Goal: Contribute content

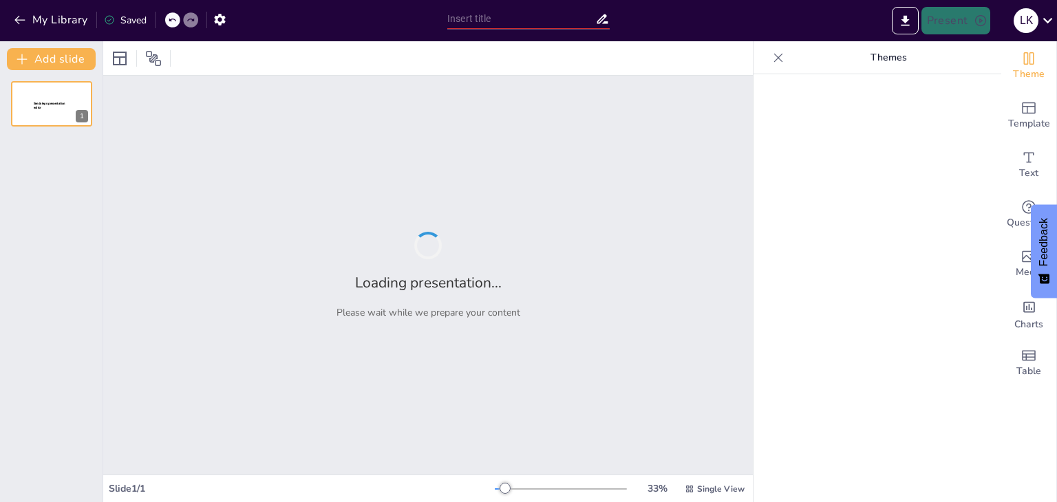
type input "Overview of FDS CCS CIE Team Structure: Roles and Responsibilities"
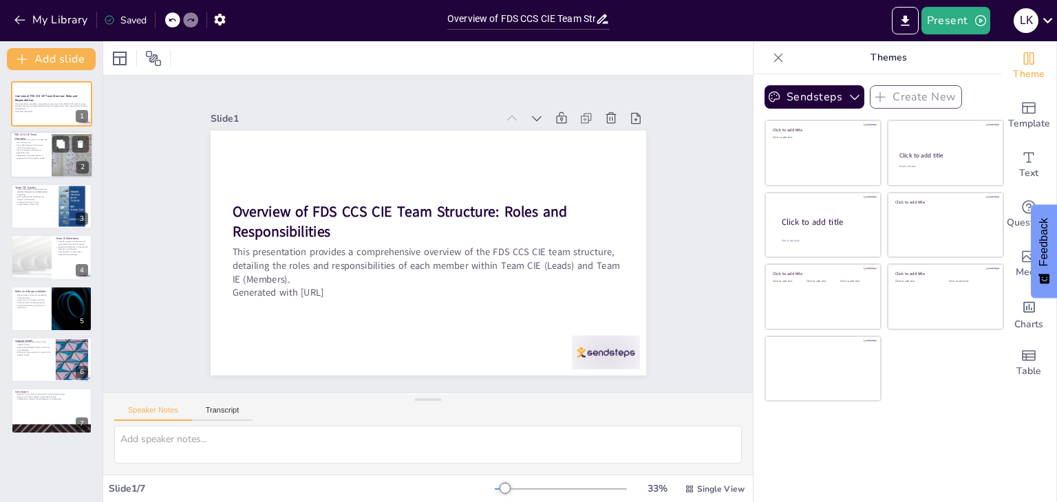
click at [61, 162] on div at bounding box center [72, 155] width 56 height 47
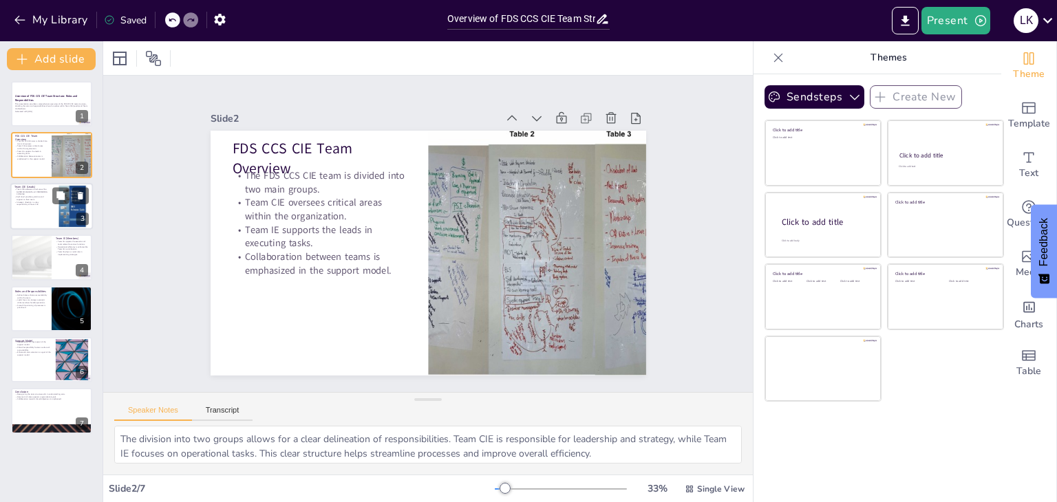
click at [39, 215] on div at bounding box center [51, 206] width 83 height 47
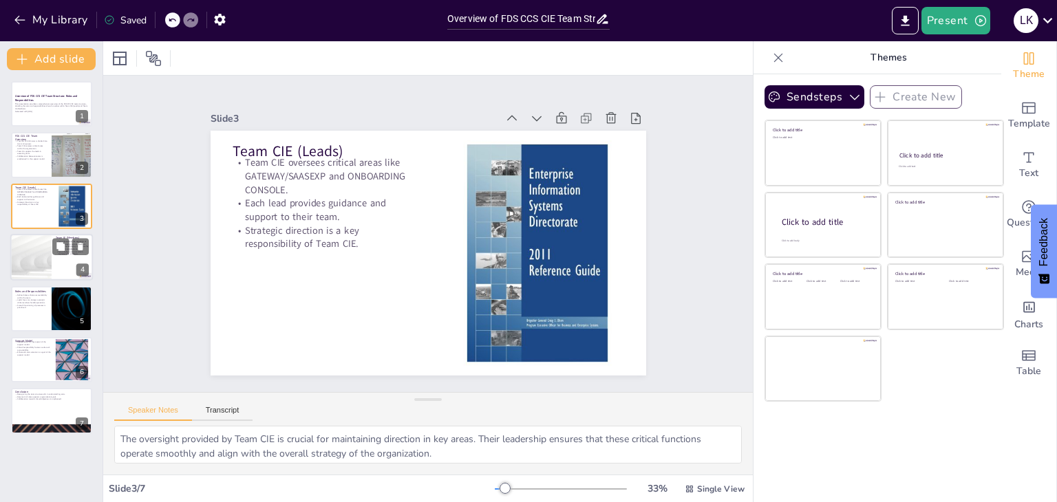
click at [41, 252] on div at bounding box center [31, 257] width 83 height 47
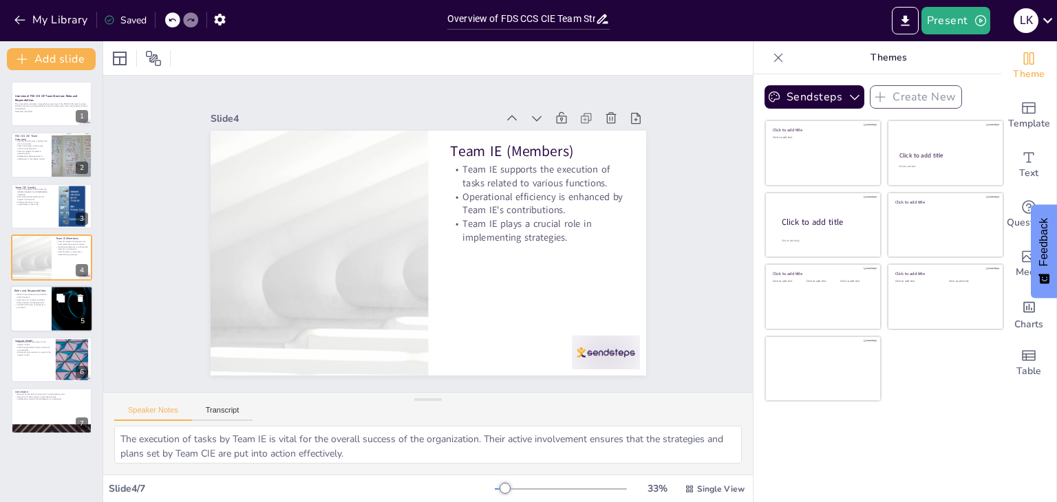
click at [34, 315] on div at bounding box center [51, 309] width 83 height 47
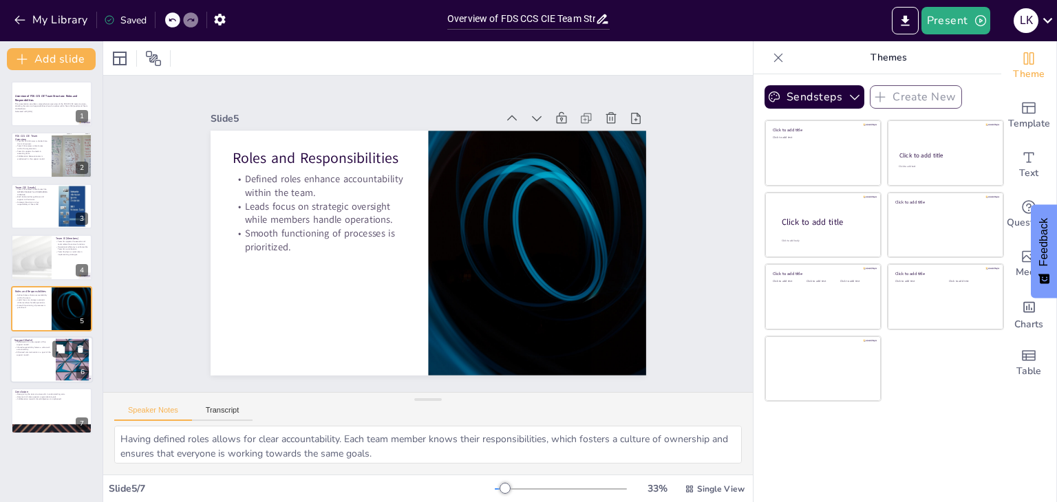
click at [32, 369] on div at bounding box center [51, 360] width 83 height 47
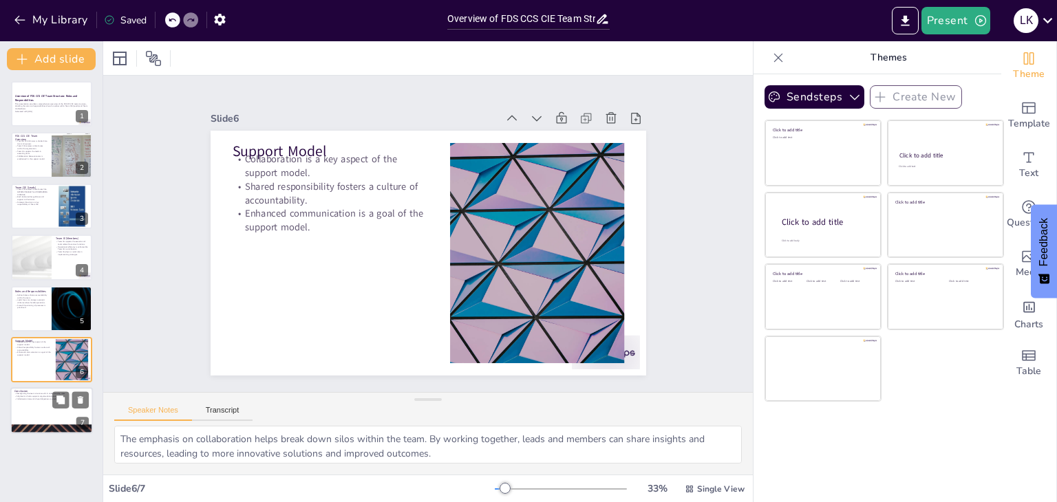
click at [30, 409] on div at bounding box center [51, 411] width 83 height 47
type textarea "Recognizing the team structure is fundamental for team members. It helps them u…"
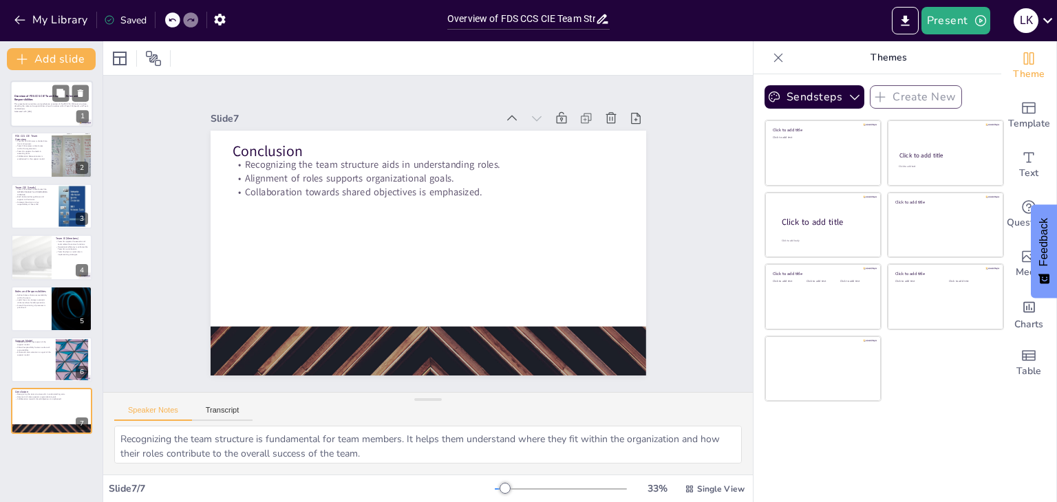
click at [32, 105] on p "This presentation provides a comprehensive overview of the FDS CCS CIE team str…" at bounding box center [51, 107] width 74 height 8
